Goal: Check status: Check status

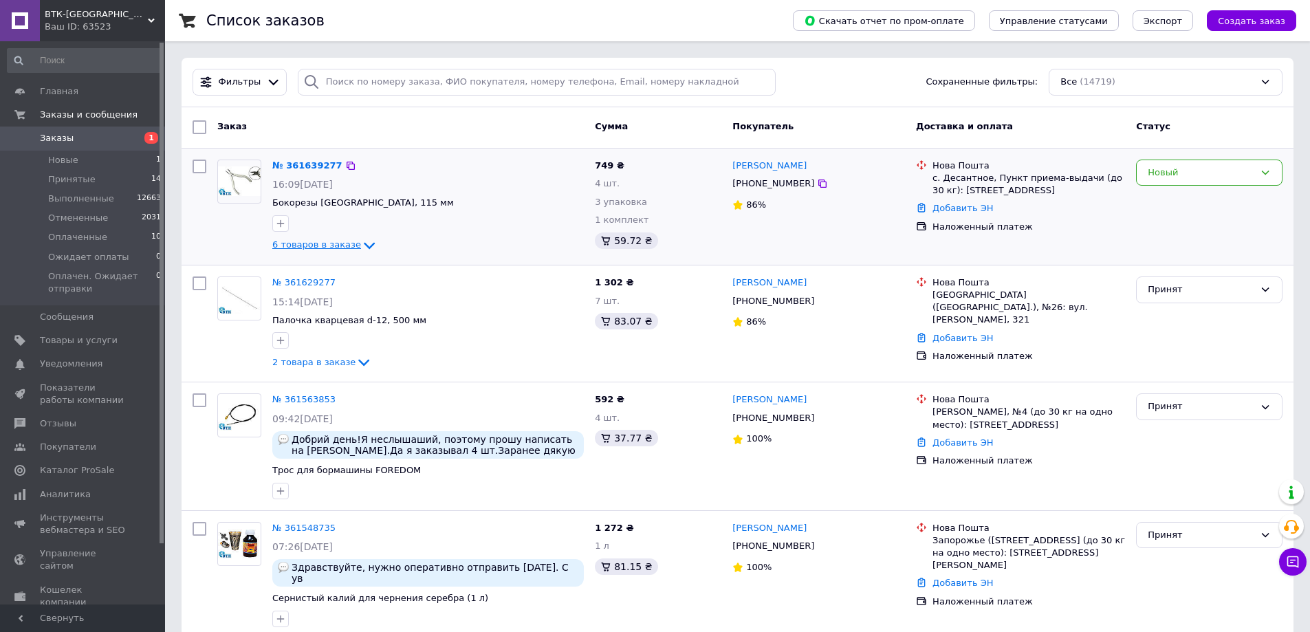
click at [294, 246] on span "6 товаров в заказе" at bounding box center [316, 245] width 89 height 10
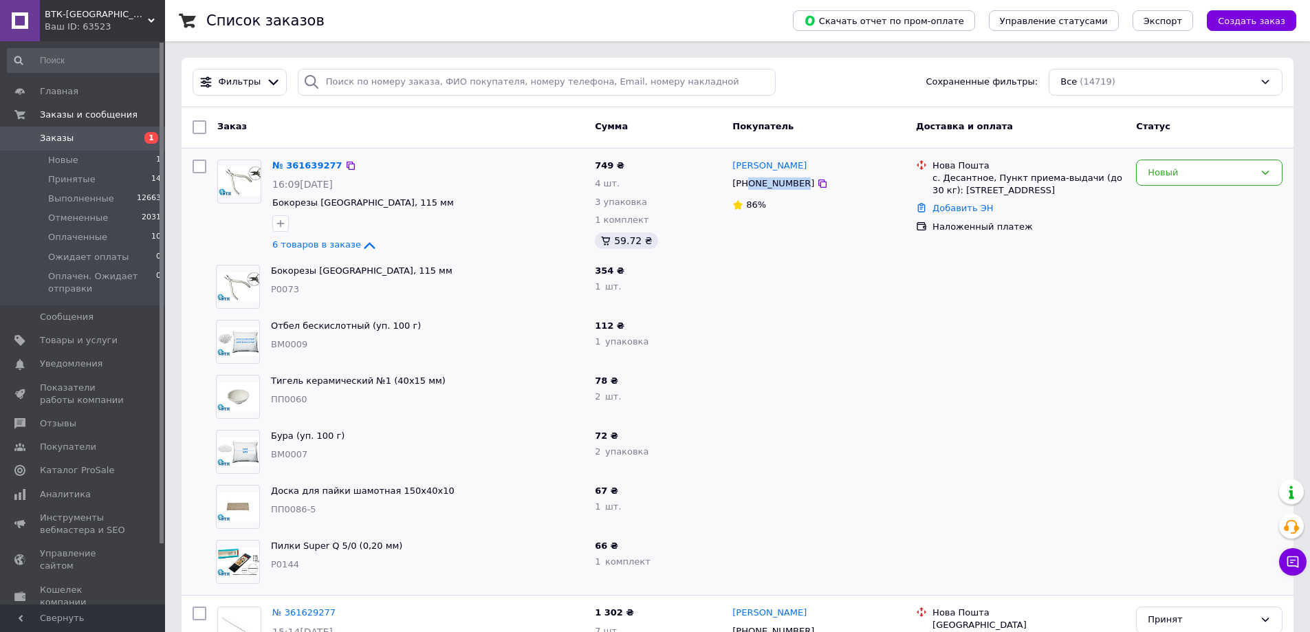
drag, startPoint x: 797, startPoint y: 186, endPoint x: 746, endPoint y: 188, distance: 50.3
click at [746, 188] on div "[PHONE_NUMBER]" at bounding box center [773, 184] width 87 height 18
copy div "0962152578"
click at [1173, 160] on div "Новый" at bounding box center [1209, 173] width 147 height 27
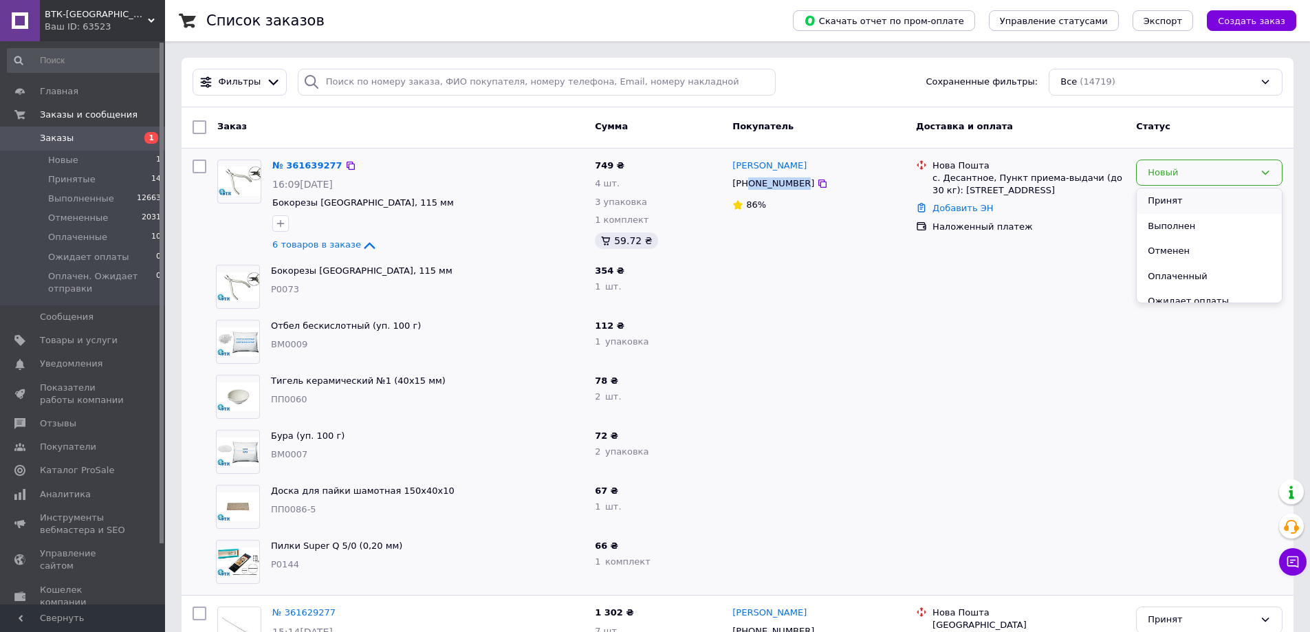
click at [1178, 197] on li "Принят" at bounding box center [1209, 200] width 145 height 25
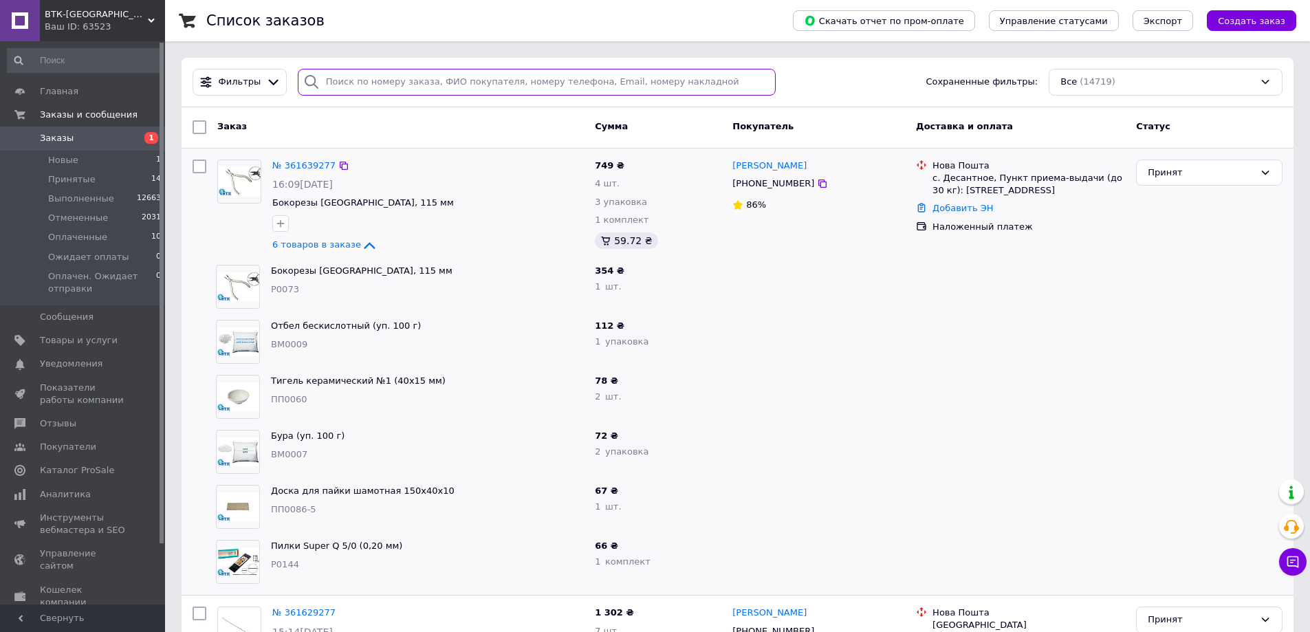
click at [351, 89] on input "search" at bounding box center [537, 82] width 479 height 27
paste input "356652886"
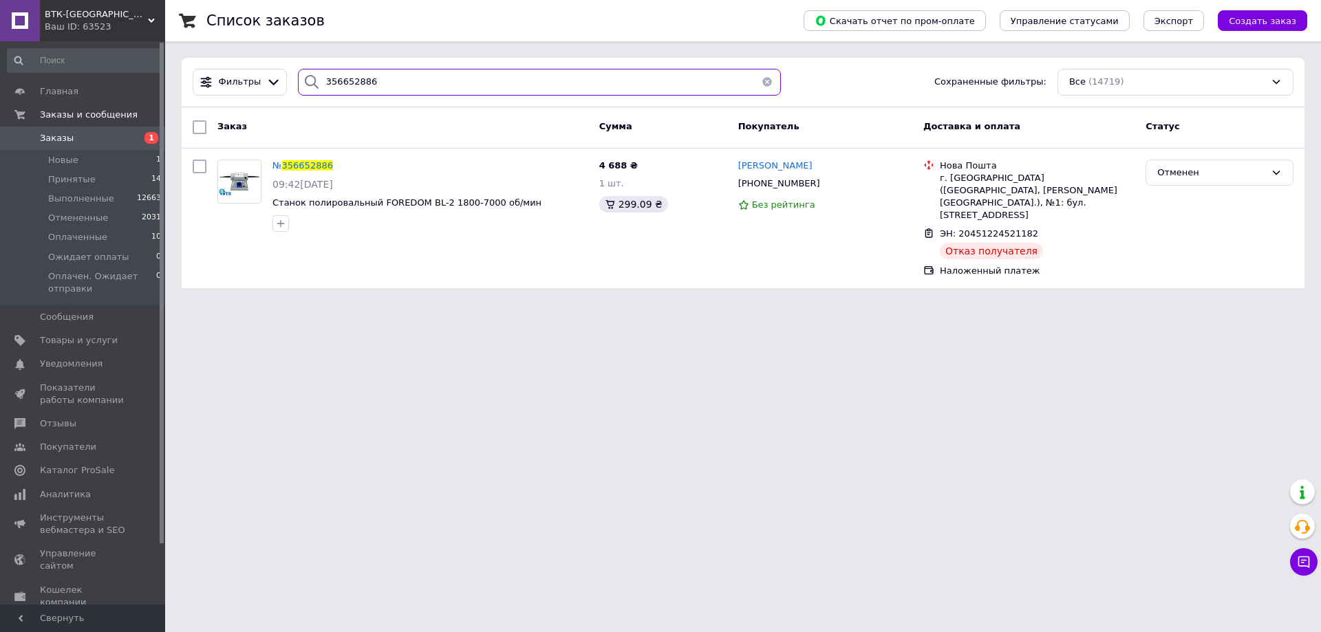
type input "356652886"
